Goal: Navigation & Orientation: Find specific page/section

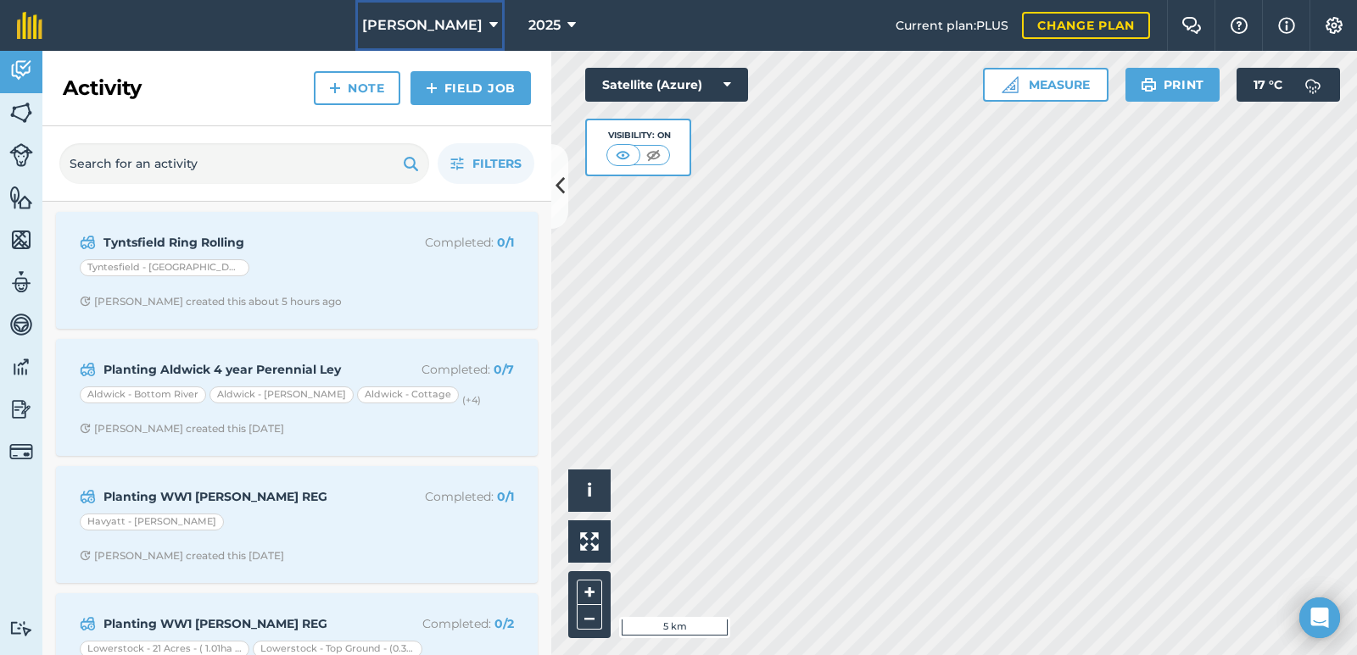
click at [476, 21] on button "[PERSON_NAME]" at bounding box center [429, 25] width 149 height 51
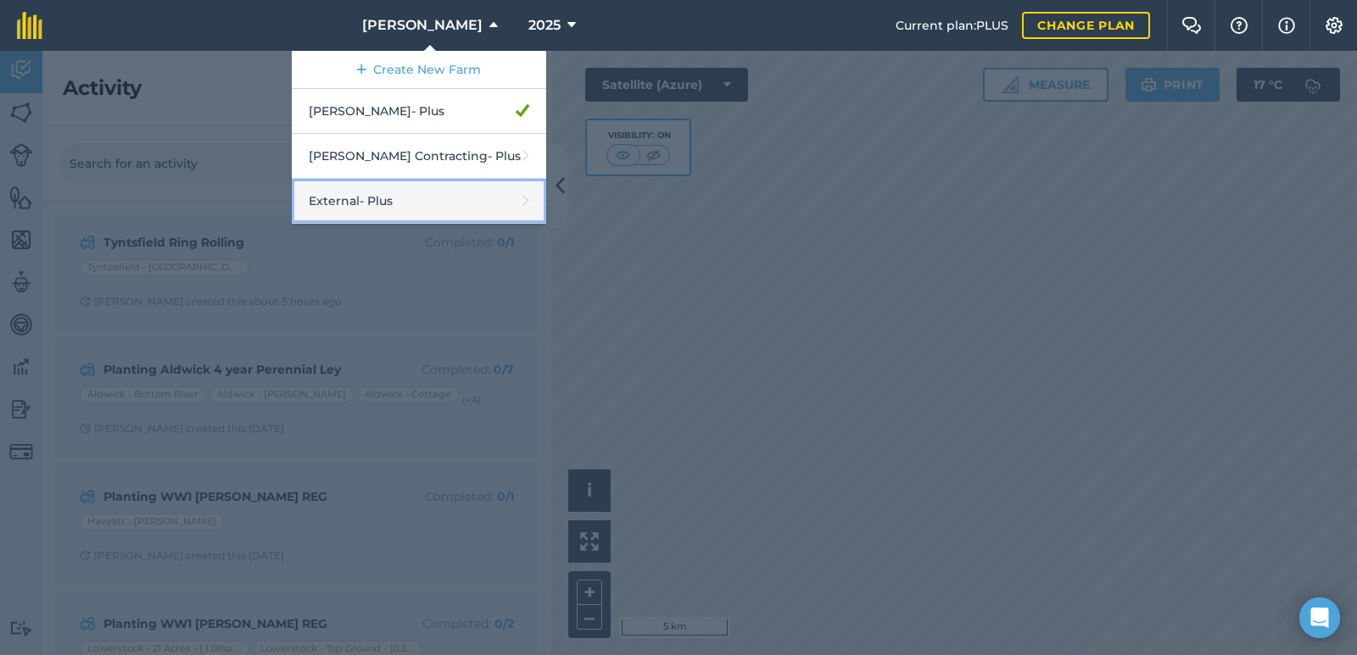
click at [417, 203] on link "External - Plus" at bounding box center [419, 201] width 254 height 45
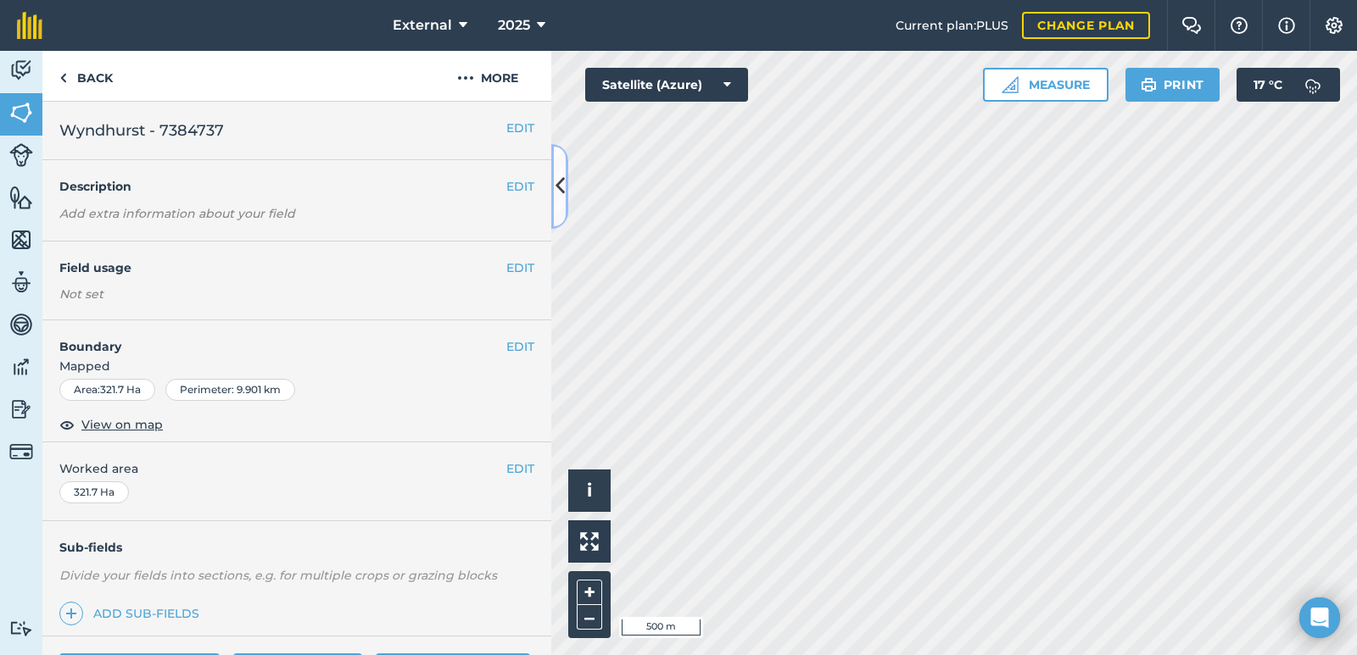
click at [559, 203] on button at bounding box center [559, 186] width 17 height 85
